Goal: Answer question/provide support

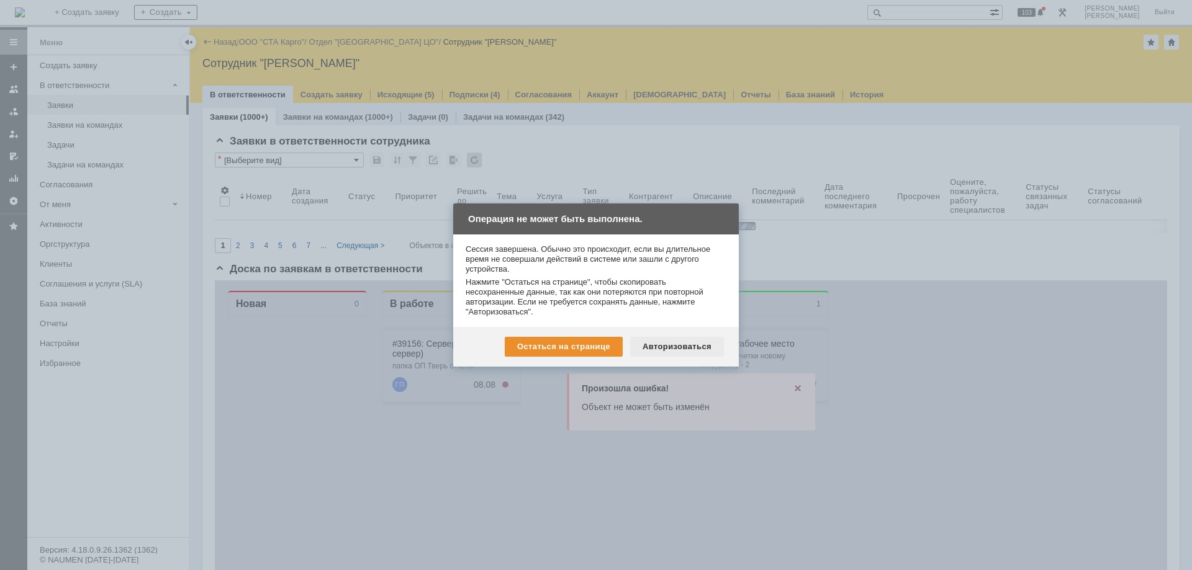
click at [649, 353] on div "Авторизоваться" at bounding box center [677, 347] width 94 height 20
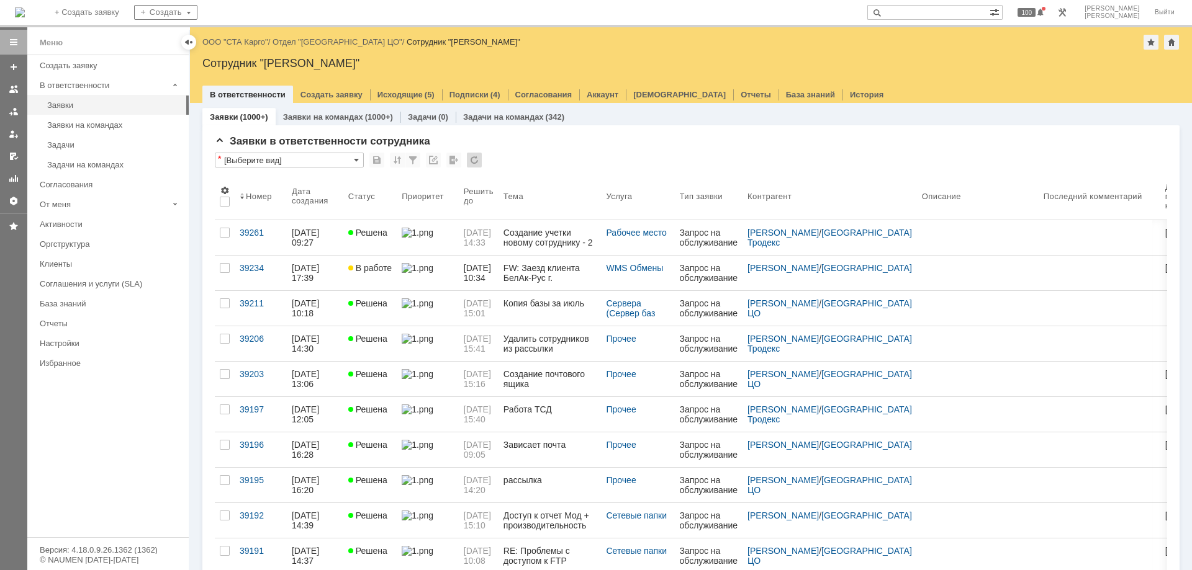
click at [955, 12] on input "text" at bounding box center [928, 12] width 122 height 15
paste input "39234"
type input "39234"
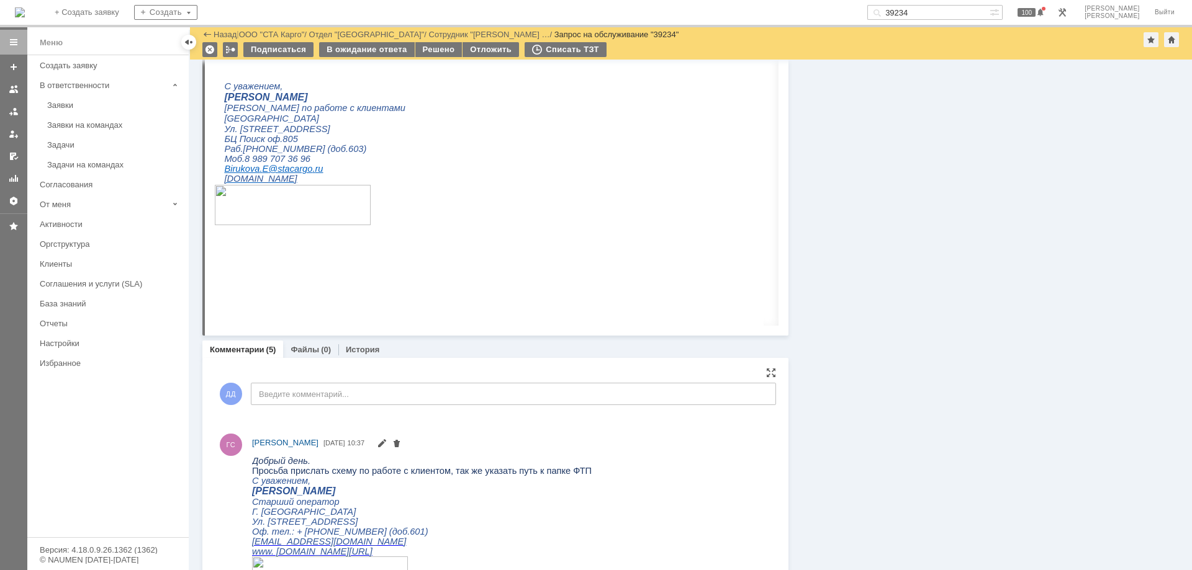
scroll to position [1241, 0]
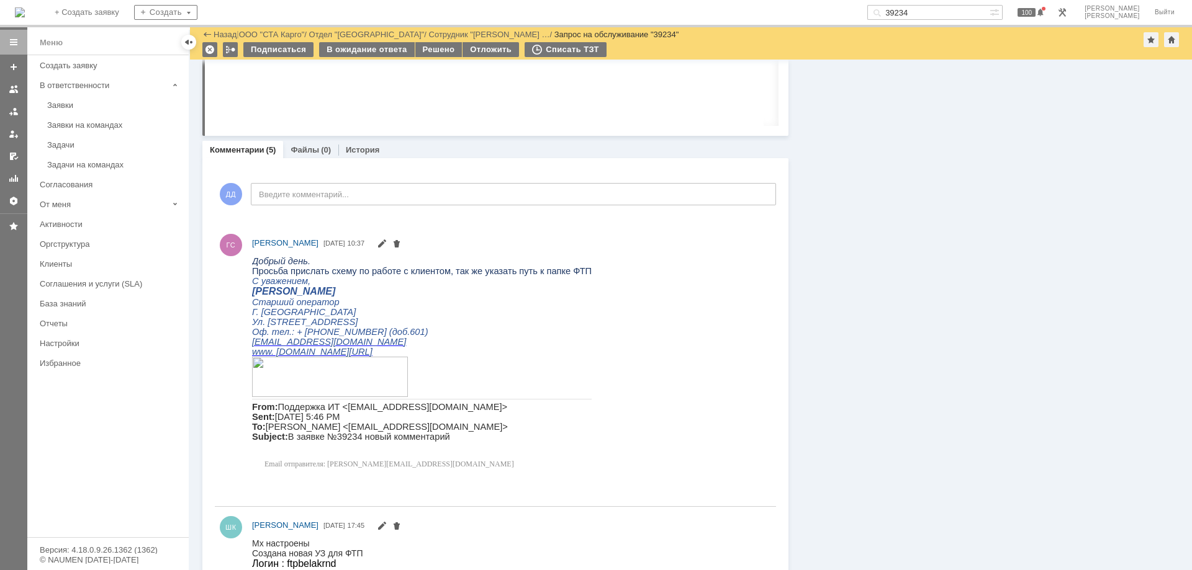
click at [879, 547] on div "Информация Задачи (0) Связи (0) SLA Статус Редактировать Ответственный: Дударев…" at bounding box center [983, 91] width 391 height 2547
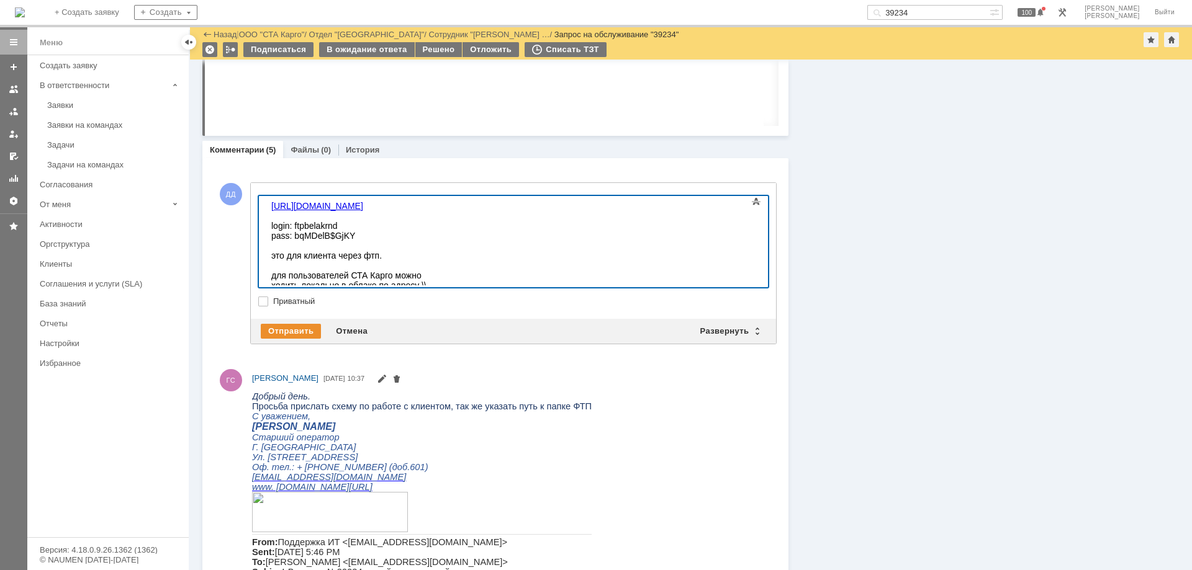
scroll to position [410, 2]
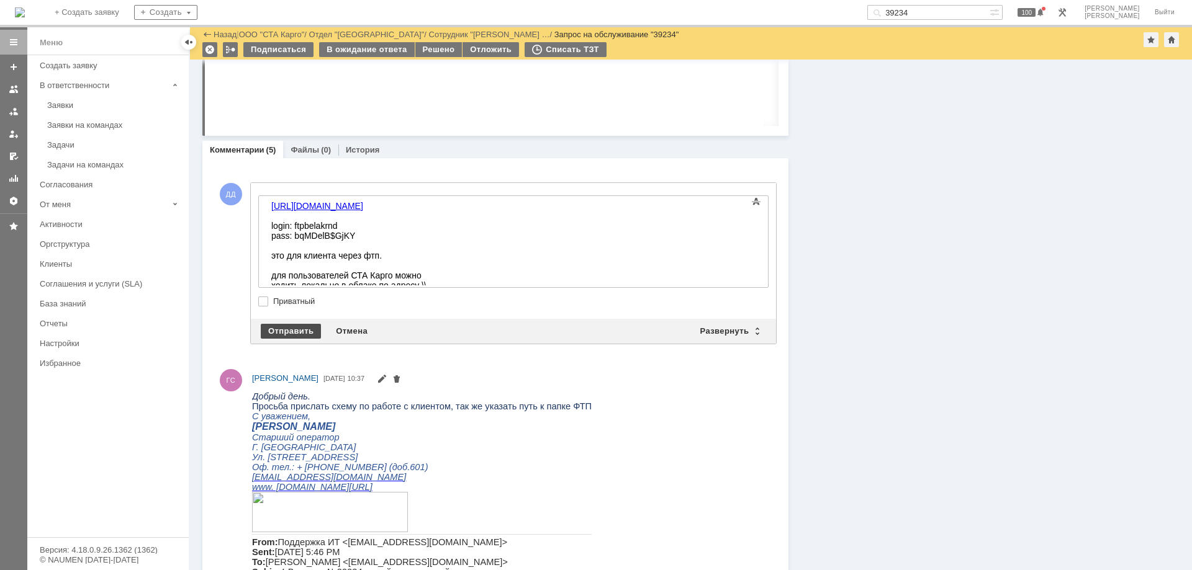
click at [280, 328] on div "Отправить" at bounding box center [291, 331] width 60 height 15
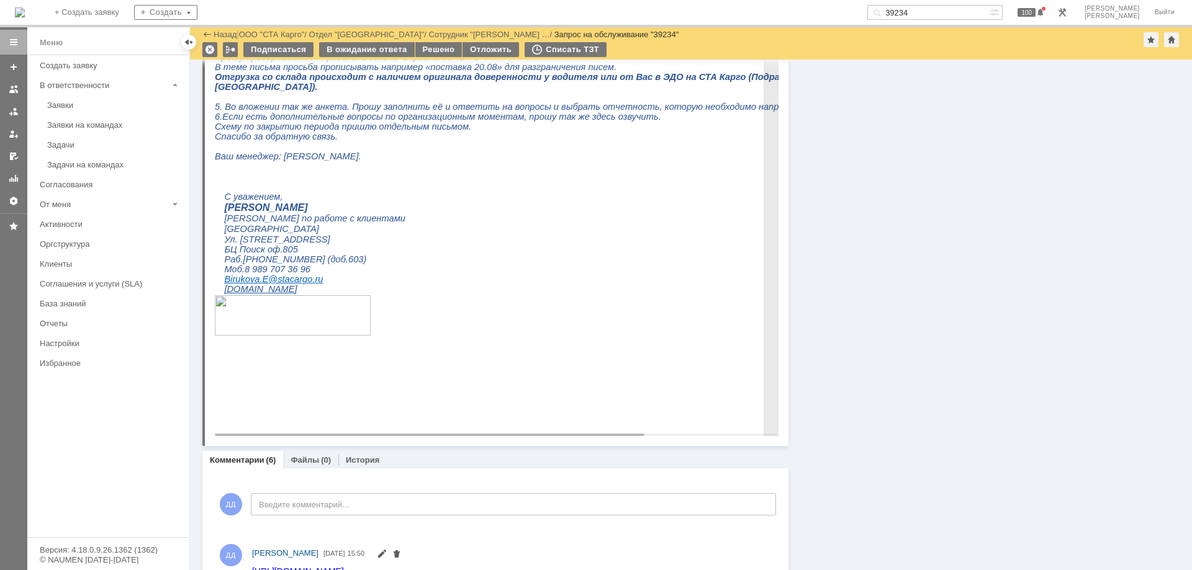
scroll to position [1241, 0]
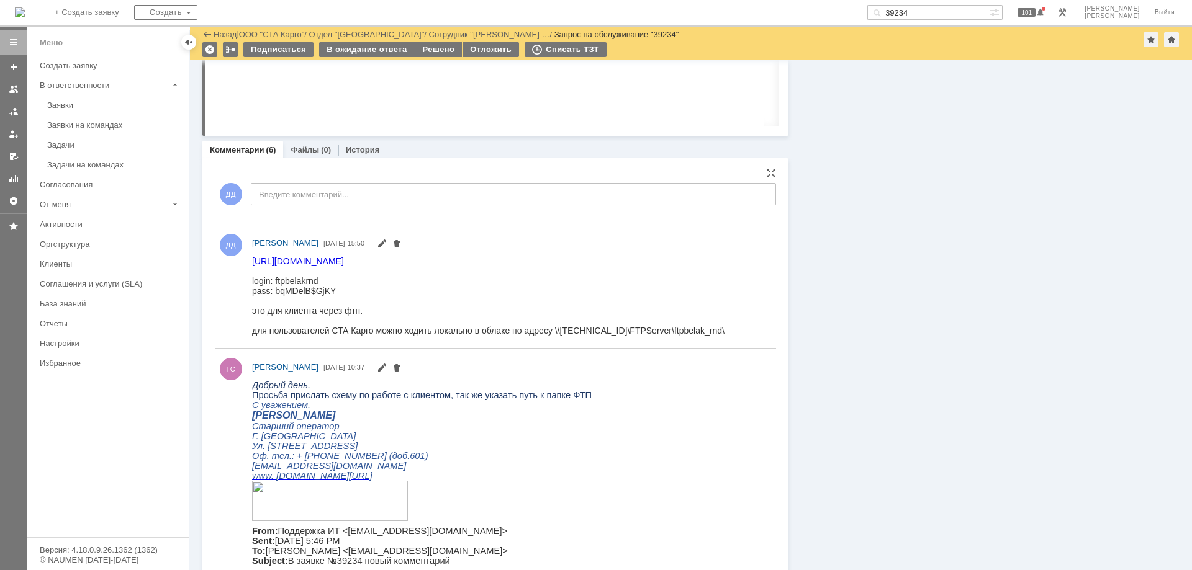
click at [649, 551] on html "Добрый день. Просьба прислать схему по работе с клиентом, так же указать путь к…" at bounding box center [508, 489] width 513 height 219
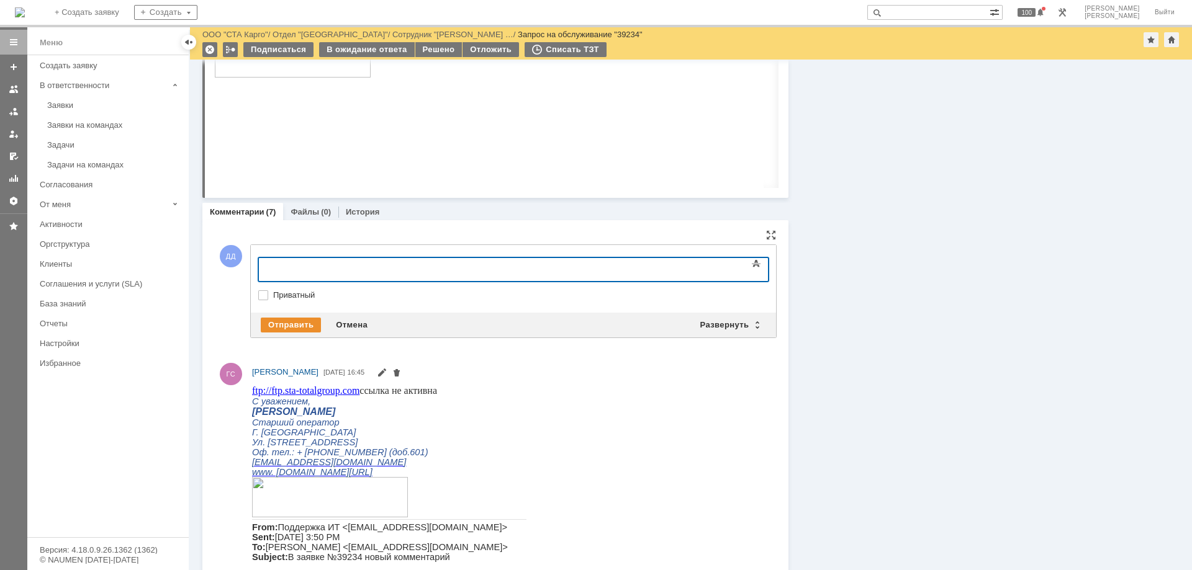
click at [351, 266] on div at bounding box center [359, 268] width 176 height 10
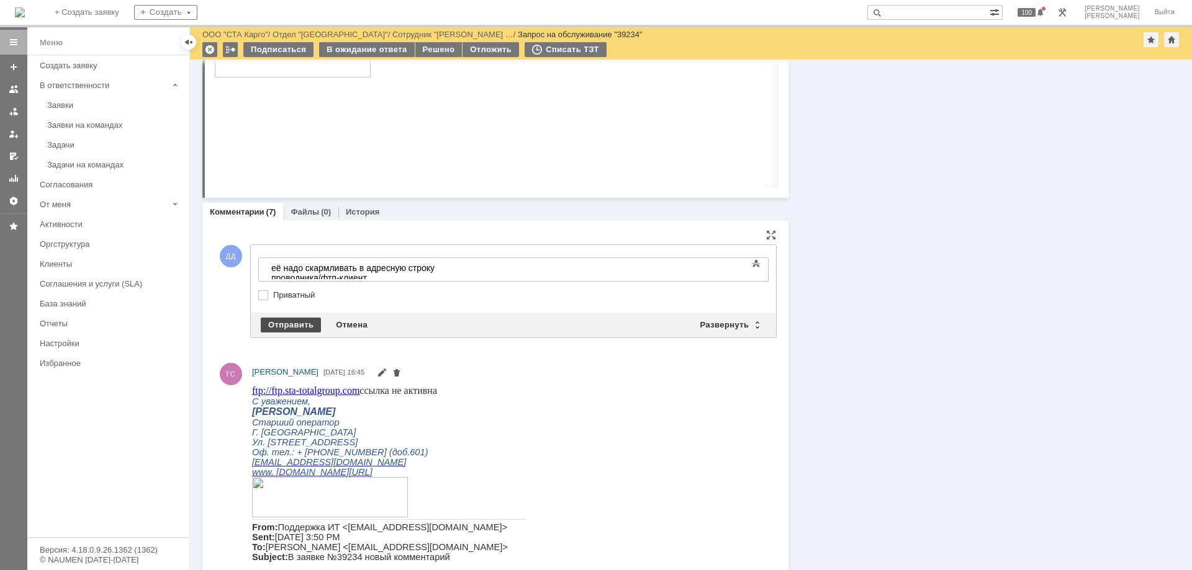
click at [284, 325] on div "Отправить" at bounding box center [291, 325] width 60 height 15
